Goal: Information Seeking & Learning: Check status

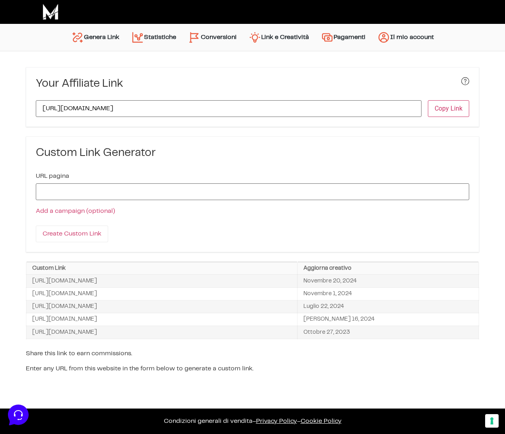
click at [219, 39] on link "Conversioni" at bounding box center [212, 37] width 60 height 19
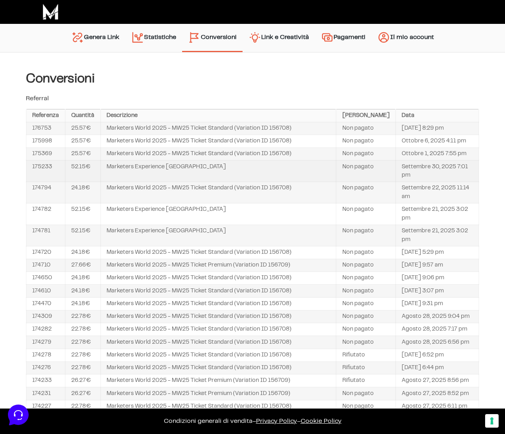
click at [47, 182] on td "175233" at bounding box center [45, 170] width 39 height 21
drag, startPoint x: 47, startPoint y: 194, endPoint x: 52, endPoint y: 193, distance: 5.2
click at [47, 182] on td "175233" at bounding box center [45, 170] width 39 height 21
copy td "175233"
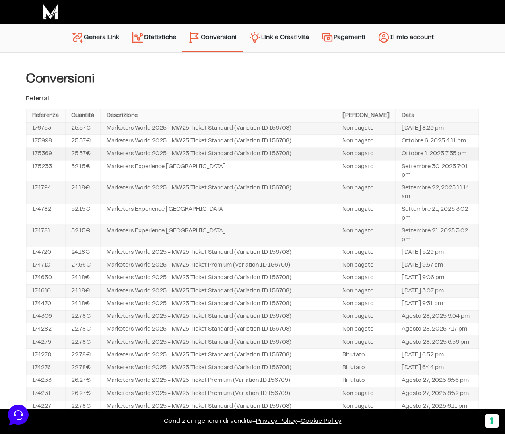
click at [45, 160] on td "175369" at bounding box center [45, 153] width 39 height 13
copy td "175369"
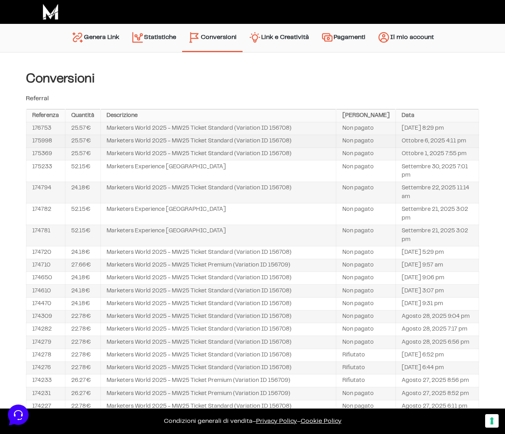
click at [32, 147] on td "175998" at bounding box center [45, 141] width 39 height 13
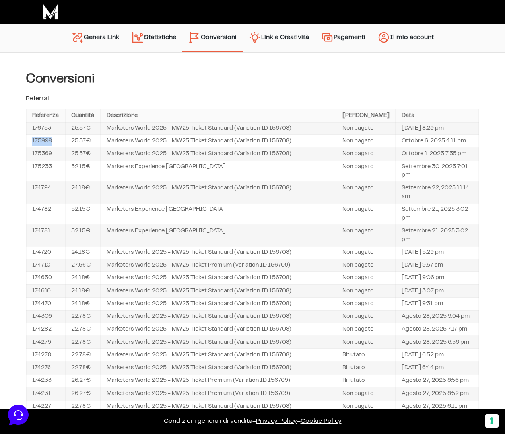
copy td "175998"
click at [48, 129] on td "176753" at bounding box center [45, 128] width 39 height 13
copy td "176753"
click at [256, 160] on td "Marketers World 2025 - MW25 Ticket Standard (Variation ID 156708)" at bounding box center [219, 153] width 236 height 13
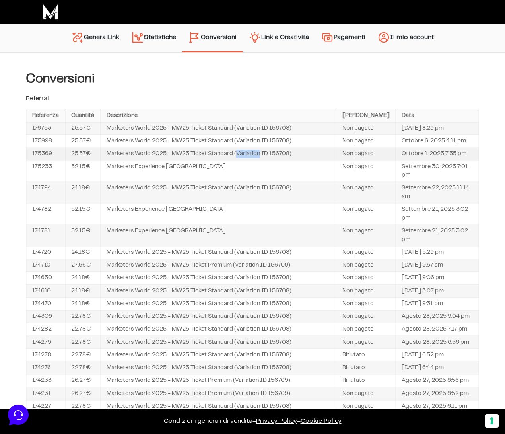
click at [256, 160] on td "Marketers World 2025 - MW25 Ticket Standard (Variation ID 156708)" at bounding box center [219, 153] width 236 height 13
copy tr "Marketers World 2025 - MW25 Ticket Standard (Variation ID 156708)"
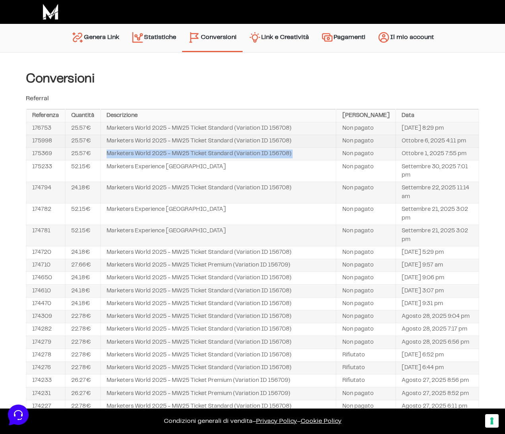
click at [419, 160] on td "Ottobre 1, 2025 7:55 pm" at bounding box center [436, 153] width 83 height 13
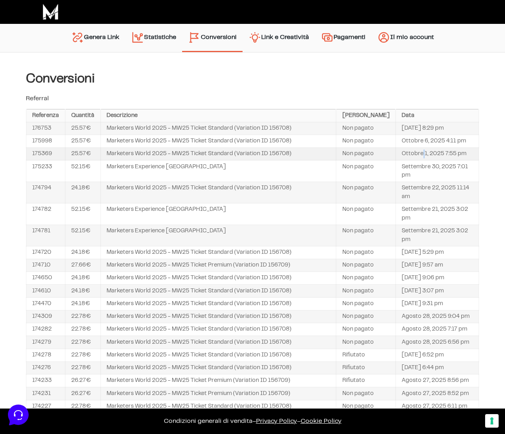
click at [419, 160] on td "Ottobre 1, 2025 7:55 pm" at bounding box center [436, 153] width 83 height 13
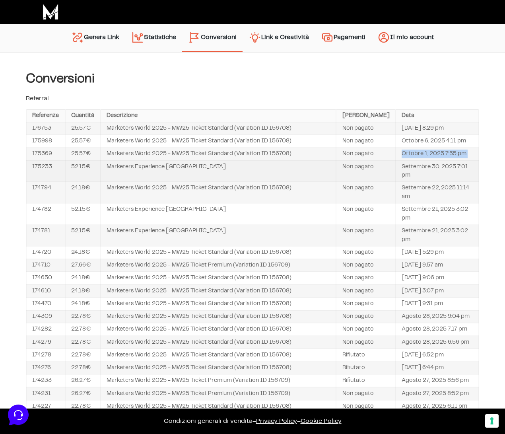
copy tbody "Ottobre 1, 2025 7:55 pm"
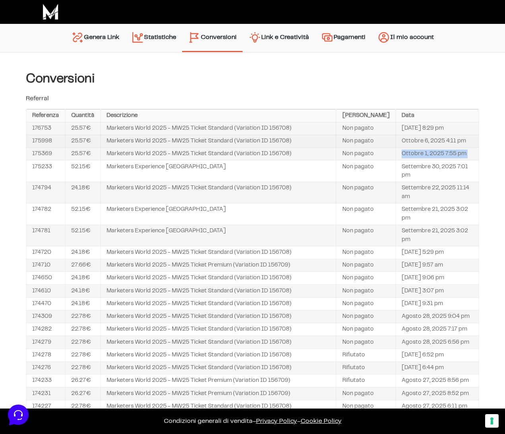
click at [417, 147] on td "Ottobre 6, 2025 4:11 pm" at bounding box center [436, 141] width 83 height 13
copy tbody "Ottobre 6, 2025 4:11 pm"
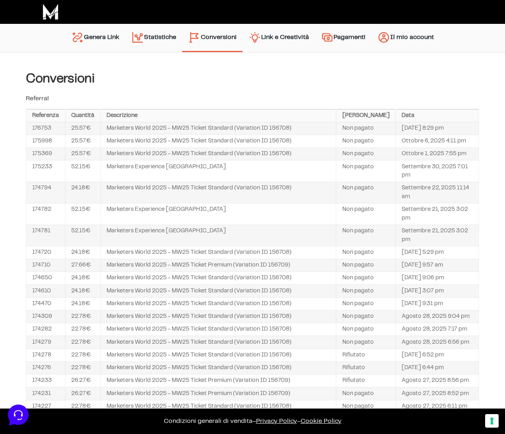
drag, startPoint x: 10, startPoint y: 136, endPoint x: 1, endPoint y: 134, distance: 9.6
click at [10, 136] on div "URLs Linker Statistiche Link e Creatività Account Impostazioni e Pagamento Graf…" at bounding box center [252, 325] width 505 height 547
click at [414, 131] on td "Ottobre 8, 2025 8:29 pm" at bounding box center [436, 128] width 83 height 13
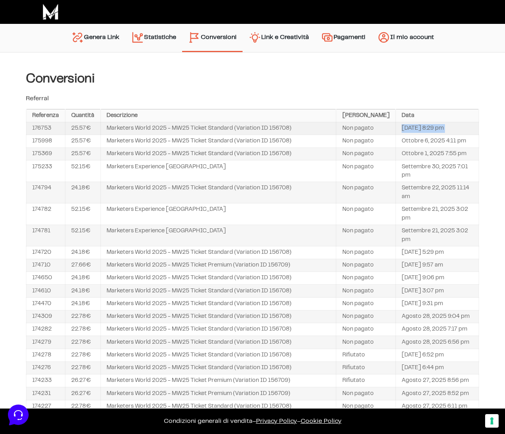
copy tbody "Ottobre 8, 2025 8:29 pm"
